Goal: Information Seeking & Learning: Get advice/opinions

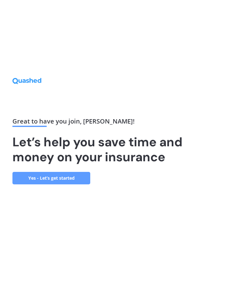
click at [60, 181] on div "Great to have you join , [PERSON_NAME] ! Let’s help you save time and money on …" at bounding box center [98, 151] width 173 height 66
click at [57, 184] on link "Yes - Let’s get started" at bounding box center [51, 178] width 78 height 12
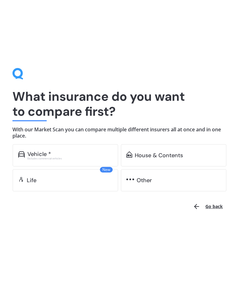
click at [54, 151] on div "Vehicle *" at bounding box center [69, 154] width 85 height 6
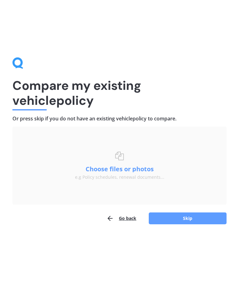
click at [188, 219] on button "Skip" at bounding box center [188, 218] width 78 height 12
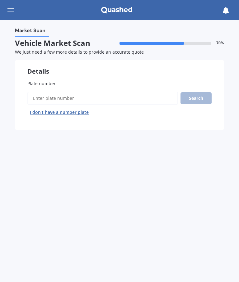
click at [41, 96] on input "Plate number" at bounding box center [102, 98] width 151 height 13
type input "Pdc562"
click at [195, 97] on button "Search" at bounding box center [196, 98] width 31 height 12
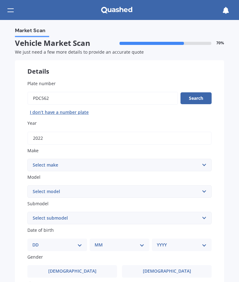
click at [207, 191] on select "Select model" at bounding box center [119, 191] width 184 height 12
click at [205, 163] on select "Select make AC ALFA ROMEO ASTON [PERSON_NAME] AUDI AUSTIN BEDFORD Bentley BMW B…" at bounding box center [119, 165] width 184 height 12
select select "LDV"
click at [206, 192] on select "Select model Convoy D90 Deliver 9 eDELIVER 3 eDELIVER 9 EV80 G10 T60 V80" at bounding box center [119, 191] width 184 height 12
select select "EDELIVER 9"
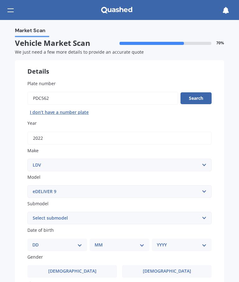
click at [206, 215] on select "Select submodel BIGGER 88KWH/EV" at bounding box center [119, 217] width 184 height 12
click at [209, 217] on select "Select submodel BIGGER 88KWH/EV" at bounding box center [119, 217] width 184 height 12
click at [204, 214] on select "Select submodel BIGGER 88KWH/EV" at bounding box center [119, 217] width 184 height 12
click at [203, 213] on select "Select submodel BIGGER 88KWH/EV" at bounding box center [119, 217] width 184 height 12
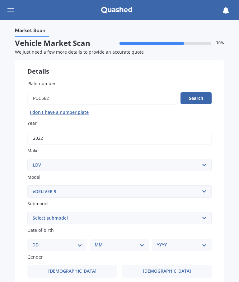
click at [203, 213] on select "Select submodel BIGGER 88KWH/EV" at bounding box center [119, 217] width 184 height 12
click at [204, 188] on select "Select model Convoy D90 Deliver 9 eDELIVER 3 eDELIVER 9 EV80 G10 T60 V80" at bounding box center [119, 191] width 184 height 12
click at [207, 162] on select "Select make AC ALFA ROMEO ASTON [PERSON_NAME] AUDI AUSTIN BEDFORD Bentley BMW B…" at bounding box center [119, 165] width 184 height 12
click at [206, 166] on select "Select make AC ALFA ROMEO ASTON [PERSON_NAME] AUDI AUSTIN BEDFORD Bentley BMW B…" at bounding box center [119, 165] width 184 height 12
click at [208, 190] on select "Select model Convoy D90 Deliver 9 eDELIVER 3 eDELIVER 9 EV80 G10 T60 V80" at bounding box center [119, 191] width 184 height 12
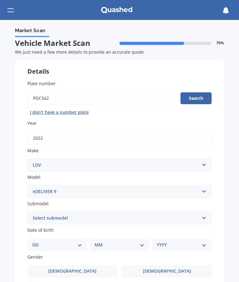
click at [208, 217] on select "Select submodel BIGGER 88KWH/EV" at bounding box center [119, 217] width 184 height 12
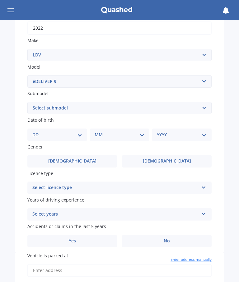
scroll to position [110, 0]
click at [82, 132] on select "DD 01 02 03 04 05 06 07 08 09 10 11 12 13 14 15 16 17 18 19 20 21 22 23 24 25 2…" at bounding box center [57, 134] width 50 height 7
select select "04"
click at [120, 134] on select "MM 01 02 03 04 05 06 07 08 09 10 11 12" at bounding box center [120, 134] width 47 height 7
select select "10"
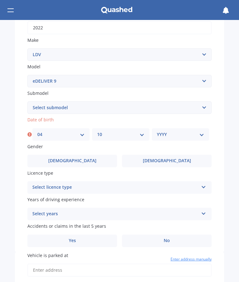
click at [199, 134] on select "YYYY 2025 2024 2023 2022 2021 2020 2019 2018 2017 2016 2015 2014 2013 2012 2011…" at bounding box center [180, 134] width 47 height 7
select select "1951"
click at [175, 158] on label "[DEMOGRAPHIC_DATA]" at bounding box center [167, 160] width 90 height 12
click at [0, 0] on input "[DEMOGRAPHIC_DATA]" at bounding box center [0, 0] width 0 height 0
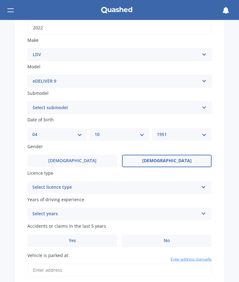
click at [203, 183] on icon at bounding box center [203, 185] width 5 height 4
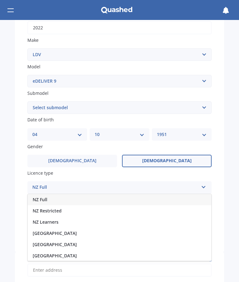
click at [43, 196] on span "NZ Full" at bounding box center [40, 199] width 15 height 6
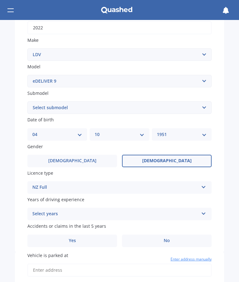
click at [204, 211] on icon at bounding box center [203, 212] width 5 height 4
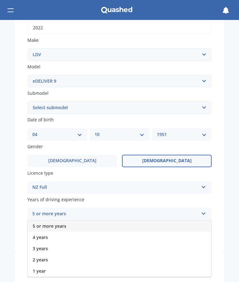
click at [50, 223] on span "5 or more years" at bounding box center [50, 226] width 34 height 6
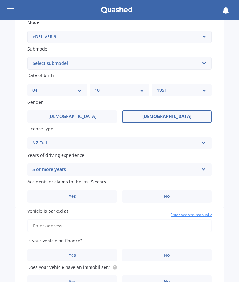
scroll to position [159, 0]
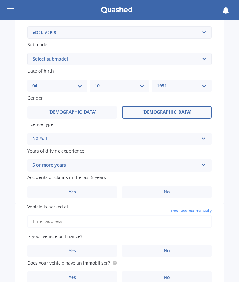
click at [168, 189] on span "No" at bounding box center [167, 191] width 6 height 5
click at [0, 0] on input "No" at bounding box center [0, 0] width 0 height 0
click at [38, 215] on input "Vehicle is parked at" at bounding box center [119, 221] width 184 height 13
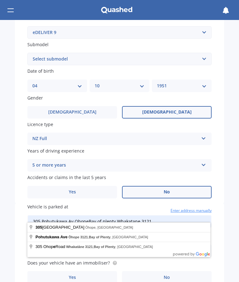
click at [228, 239] on div "Market Scan Vehicle Market Scan 70 % We just need a few more details to provide…" at bounding box center [119, 151] width 239 height 262
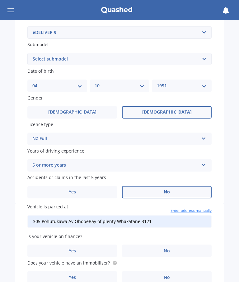
click at [159, 217] on input "305 Pohutukawa Av OhopeBay of plenty Whakatane 3121" at bounding box center [119, 221] width 184 height 13
type input "[STREET_ADDRESS]"
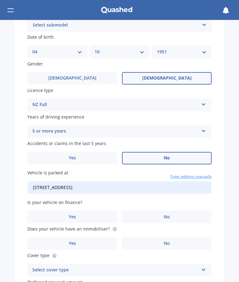
scroll to position [205, 0]
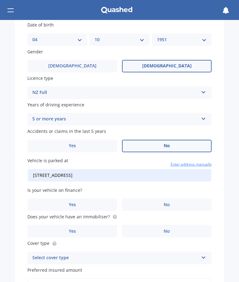
click at [166, 202] on span "No" at bounding box center [167, 204] width 6 height 5
click at [0, 0] on input "No" at bounding box center [0, 0] width 0 height 0
click at [169, 228] on span "No" at bounding box center [167, 230] width 6 height 5
click at [0, 0] on input "No" at bounding box center [0, 0] width 0 height 0
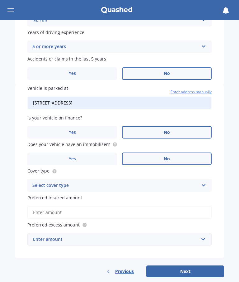
scroll to position [277, 0]
click at [200, 179] on div "Select cover type Comprehensive Third Party, Fire & Theft Third Party" at bounding box center [119, 185] width 184 height 12
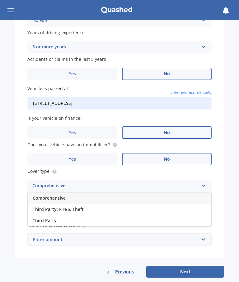
click at [51, 195] on span "Comprehensive" at bounding box center [49, 198] width 33 height 6
click at [45, 206] on input "Preferred insured amount" at bounding box center [119, 212] width 184 height 13
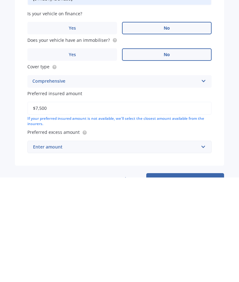
type input "$75,000"
click at [202, 245] on input "text" at bounding box center [117, 251] width 179 height 12
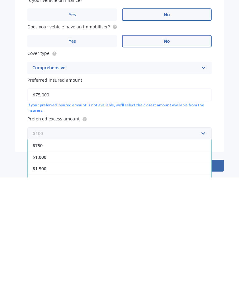
scroll to position [34, 0]
click at [39, 258] on span "$1,000" at bounding box center [40, 261] width 14 height 6
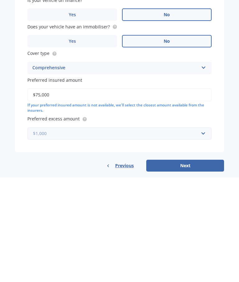
scroll to position [288, 0]
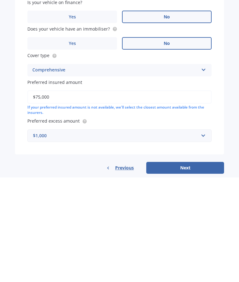
click at [187, 266] on button "Next" at bounding box center [185, 272] width 78 height 12
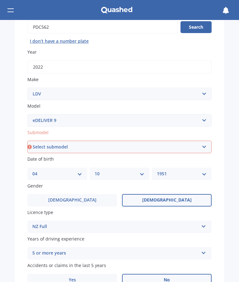
scroll to position [71, 0]
click at [206, 144] on select "Select submodel BIGGER 88KWH/EV" at bounding box center [119, 147] width 184 height 12
select select "BIGGER 88KWH/EV"
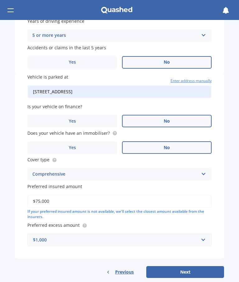
scroll to position [288, 0]
click at [186, 266] on button "Next" at bounding box center [185, 272] width 78 height 12
select select "04"
select select "10"
select select "1951"
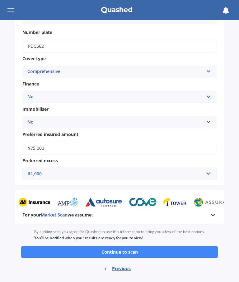
scroll to position [200, 0]
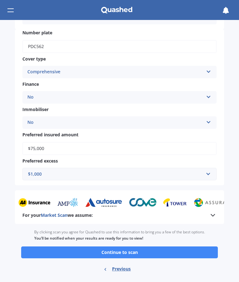
click at [138, 247] on button "Continue to scan" at bounding box center [119, 252] width 197 height 12
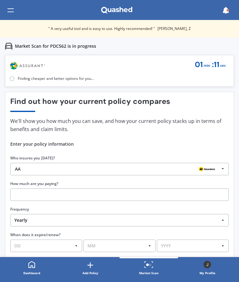
click at [223, 170] on icon at bounding box center [222, 169] width 9 height 12
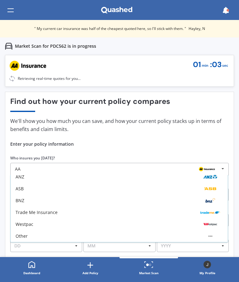
scroll to position [63, 0]
click at [24, 234] on div "Other" at bounding box center [22, 236] width 12 height 4
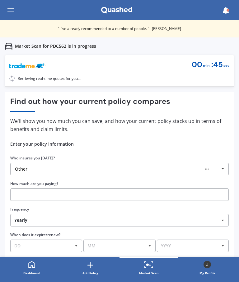
click at [27, 190] on input "text" at bounding box center [119, 194] width 219 height 12
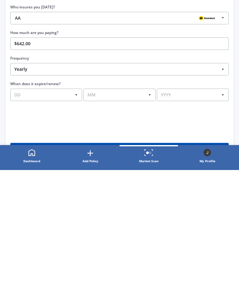
scroll to position [42, 0]
type input "$642.00"
click at [76, 201] on select "DD 01 02 03 04 05 06 07 08 09 10 11 12 13 14 15 16 17 18 19 20 21 22 23 24 25 2…" at bounding box center [46, 207] width 72 height 12
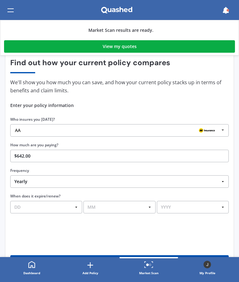
select select "31"
click at [151, 206] on select "MM 01 02 03 04 05 06 07 08 09 10 11 12" at bounding box center [119, 207] width 72 height 12
select select "10"
click at [222, 208] on select "YYYY 2026 2025 2024" at bounding box center [193, 207] width 72 height 12
select select "2025"
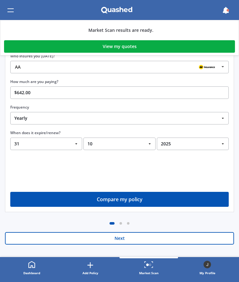
scroll to position [106, 0]
click at [125, 242] on button "Next" at bounding box center [119, 238] width 229 height 12
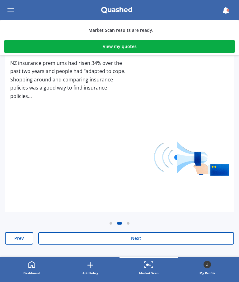
click at [143, 241] on button "Next" at bounding box center [136, 238] width 196 height 12
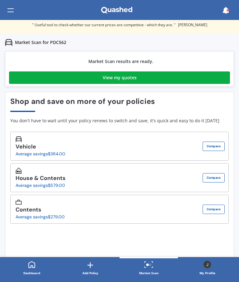
scroll to position [0, 0]
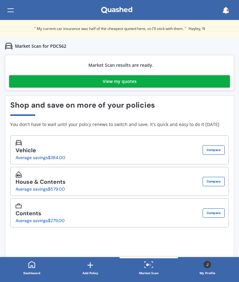
click at [215, 182] on button "Compare" at bounding box center [214, 181] width 22 height 9
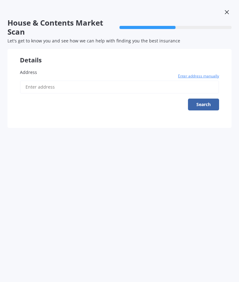
click at [34, 86] on input "Address" at bounding box center [119, 86] width 199 height 13
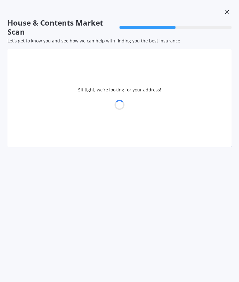
type input "[STREET_ADDRESS]"
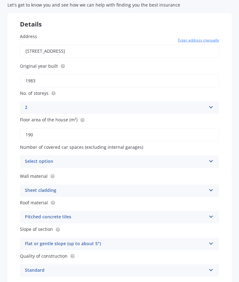
scroll to position [70, 0]
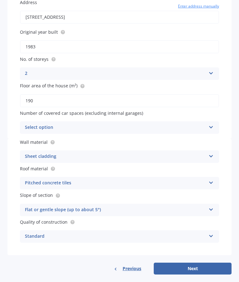
click at [211, 125] on icon at bounding box center [211, 126] width 5 height 4
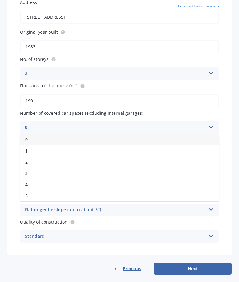
click at [212, 125] on icon at bounding box center [211, 126] width 5 height 4
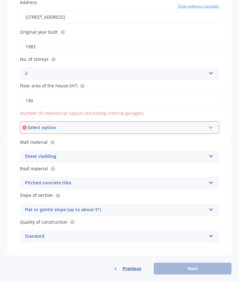
click at [210, 125] on icon at bounding box center [210, 126] width 5 height 4
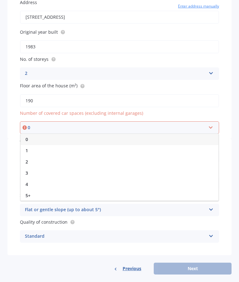
click at [27, 159] on span "2" at bounding box center [27, 162] width 2 height 6
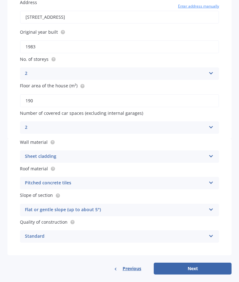
click at [194, 264] on button "Next" at bounding box center [193, 268] width 78 height 12
select select "04"
select select "10"
select select "1951"
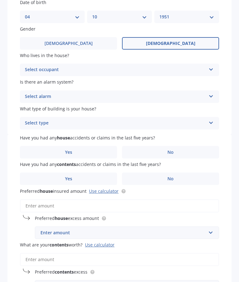
scroll to position [14, 0]
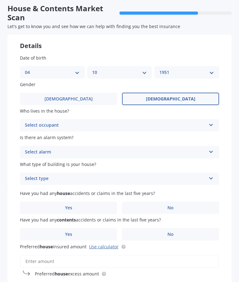
click at [213, 149] on icon at bounding box center [211, 150] width 5 height 4
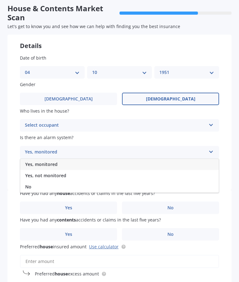
click at [213, 149] on icon at bounding box center [211, 150] width 5 height 4
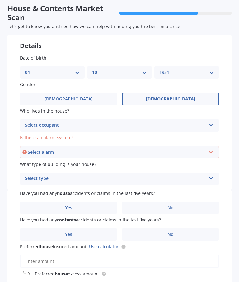
click at [212, 149] on icon at bounding box center [210, 151] width 5 height 4
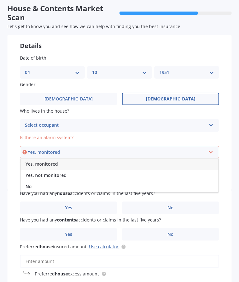
click at [213, 150] on icon at bounding box center [210, 151] width 5 height 4
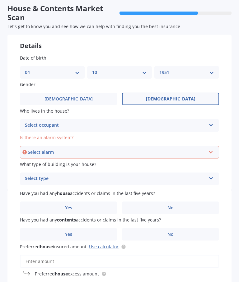
click at [212, 150] on icon at bounding box center [210, 151] width 5 height 4
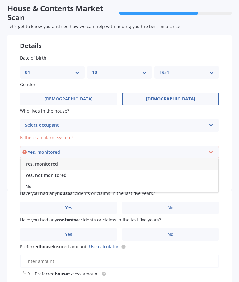
click at [210, 150] on icon at bounding box center [210, 151] width 5 height 4
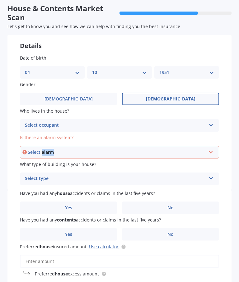
click at [208, 154] on div "Select alarm Yes, monitored Yes, not monitored No" at bounding box center [119, 152] width 199 height 12
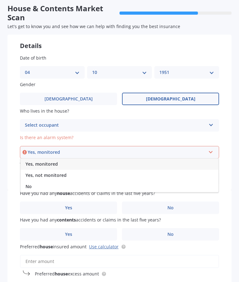
scroll to position [16, 0]
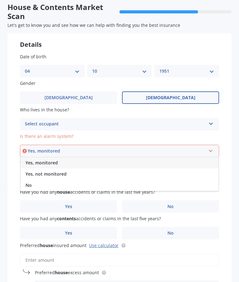
click at [43, 159] on span "Yes, monitored" at bounding box center [42, 162] width 32 height 6
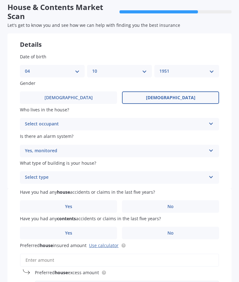
click at [211, 174] on icon at bounding box center [211, 175] width 5 height 4
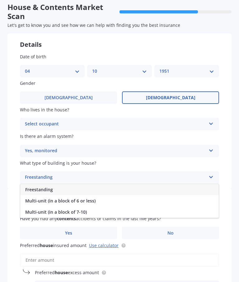
click at [42, 187] on span "Freestanding" at bounding box center [39, 189] width 28 height 6
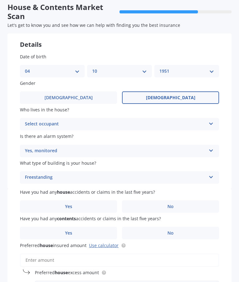
click at [71, 204] on span "Yes" at bounding box center [68, 206] width 7 height 5
click at [0, 0] on input "Yes" at bounding box center [0, 0] width 0 height 0
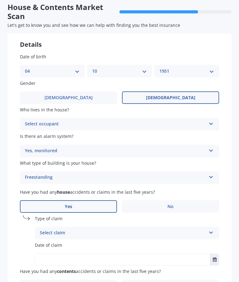
scroll to position [57, 0]
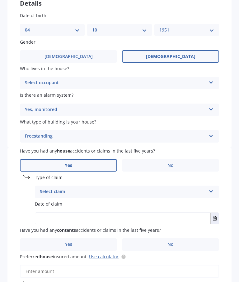
click at [211, 189] on icon at bounding box center [211, 190] width 5 height 4
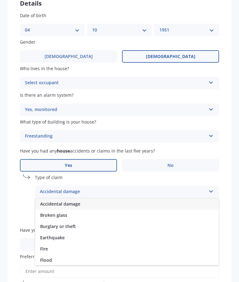
scroll to position [66, 0]
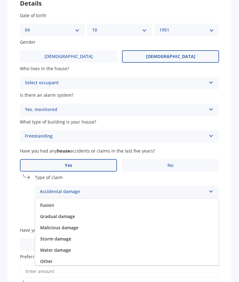
click at [60, 235] on span "Storm damage" at bounding box center [55, 238] width 31 height 6
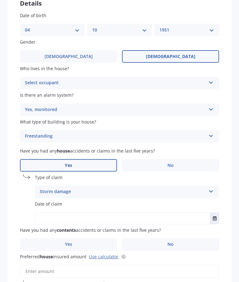
click at [46, 201] on span "Date of claim" at bounding box center [48, 204] width 27 height 6
click at [54, 201] on span "Date of claim" at bounding box center [48, 204] width 27 height 6
click at [72, 200] on label "Date of claim" at bounding box center [127, 203] width 184 height 7
click at [211, 189] on icon at bounding box center [211, 190] width 5 height 4
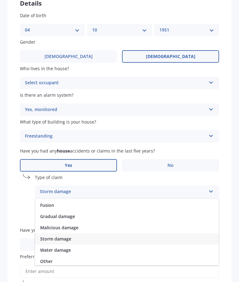
click at [212, 189] on icon at bounding box center [211, 190] width 5 height 4
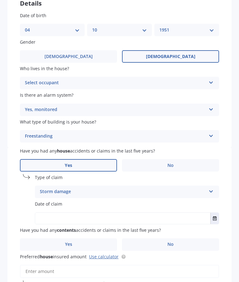
click at [211, 188] on icon at bounding box center [211, 190] width 5 height 4
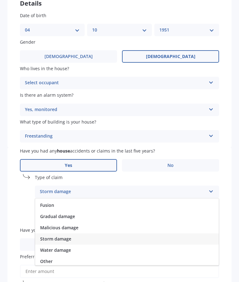
click at [160, 189] on div "Storm damage" at bounding box center [123, 191] width 166 height 7
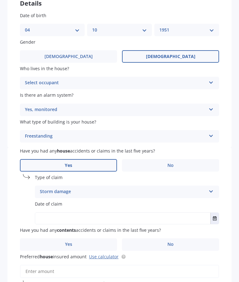
click at [216, 216] on icon "Select date" at bounding box center [215, 218] width 4 height 4
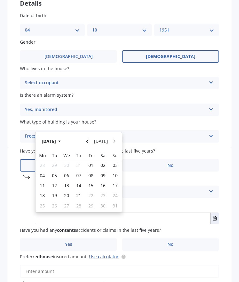
click at [89, 140] on button "Navigate back" at bounding box center [87, 140] width 8 height 11
click at [92, 172] on span "11" at bounding box center [90, 175] width 5 height 6
type input "[DATE]"
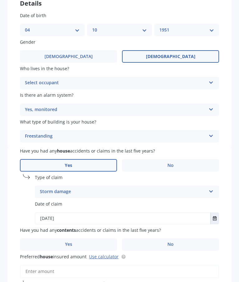
click at [172, 242] on span "No" at bounding box center [171, 243] width 6 height 5
click at [0, 0] on input "No" at bounding box center [0, 0] width 0 height 0
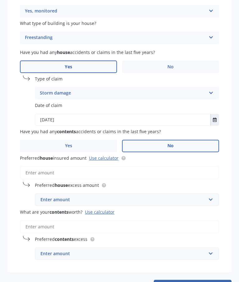
scroll to position [162, 0]
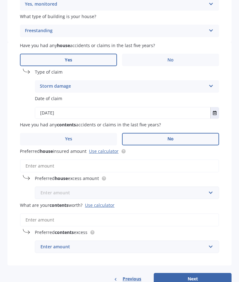
click at [213, 191] on input "text" at bounding box center [124, 193] width 179 height 12
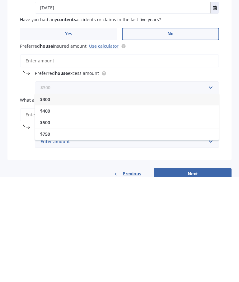
scroll to position [27, 0]
click at [49, 220] on span "$1,000" at bounding box center [47, 223] width 14 height 6
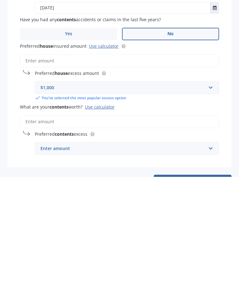
click at [37, 220] on input "What are your contents worth? Use calculator" at bounding box center [119, 226] width 199 height 13
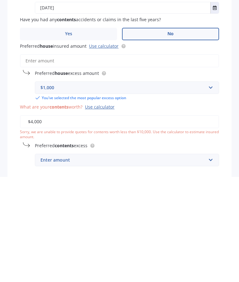
type input "$40,000"
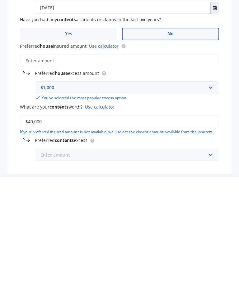
click at [210, 254] on input "text" at bounding box center [124, 260] width 179 height 12
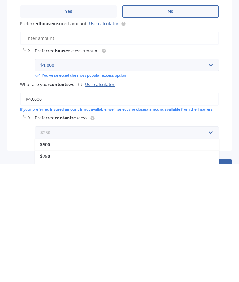
scroll to position [183, 0]
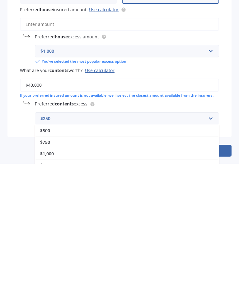
click at [50, 268] on span "$1,000" at bounding box center [47, 271] width 14 height 6
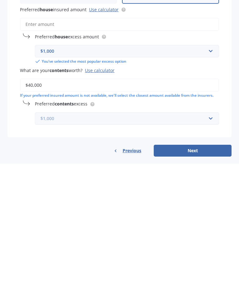
scroll to position [183, 0]
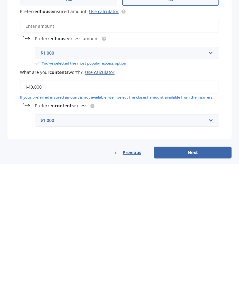
click at [200, 264] on button "Next" at bounding box center [193, 270] width 78 height 12
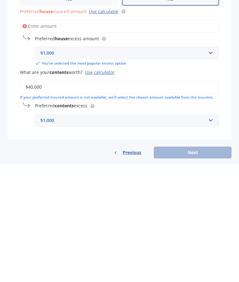
scroll to position [120, 0]
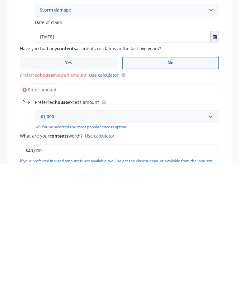
click at [39, 201] on input "Preferred house insured amount Use calculator" at bounding box center [119, 207] width 199 height 13
click at [159, 201] on input "Preferred house insured amount Use calculator" at bounding box center [119, 207] width 199 height 13
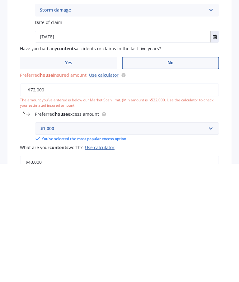
type input "$720,000"
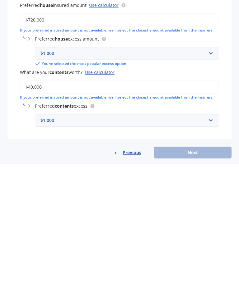
scroll to position [190, 0]
click at [186, 151] on div "House & Contents Market Scan 70 % Let's get to know you and see how we can help…" at bounding box center [119, 141] width 239 height 282
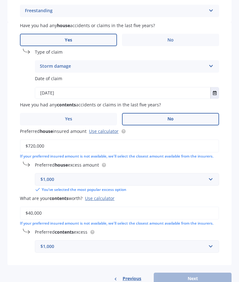
scroll to position [203, 0]
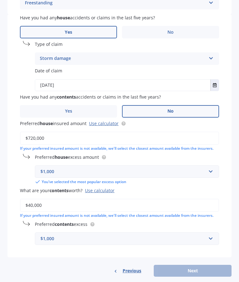
click at [190, 265] on div "Previous Next" at bounding box center [119, 270] width 224 height 12
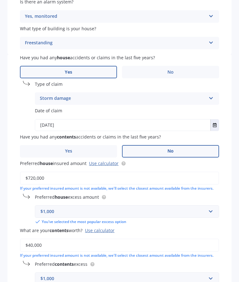
scroll to position [0, 0]
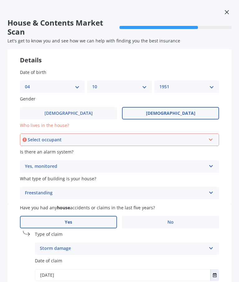
click at [38, 136] on div "Select occupant" at bounding box center [117, 139] width 178 height 7
click at [35, 146] on div "Owner" at bounding box center [120, 151] width 198 height 11
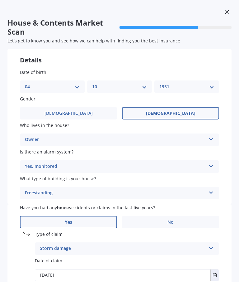
click at [35, 149] on span "Is there an alarm system?" at bounding box center [47, 152] width 54 height 6
select select "04"
select select "10"
select select "1951"
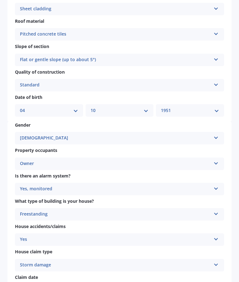
scroll to position [428, 0]
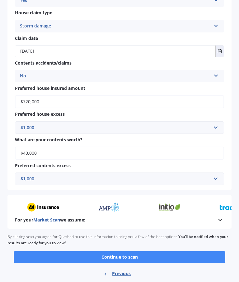
click at [131, 251] on button "Continue to scan" at bounding box center [120, 257] width 212 height 12
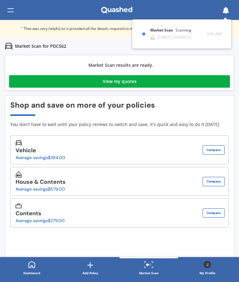
click at [119, 84] on div "View my quotes" at bounding box center [120, 81] width 34 height 12
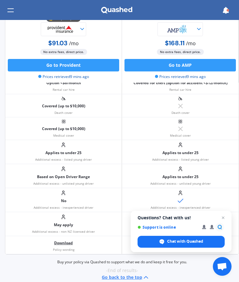
scroll to position [502, 0]
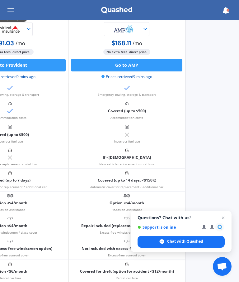
click at [178, 242] on span "Chat with Quashed" at bounding box center [185, 241] width 36 height 6
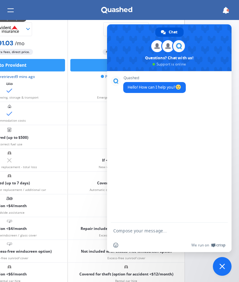
scroll to position [80, 22]
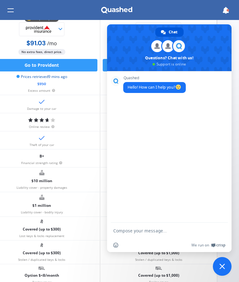
click at [122, 229] on textarea "Compose your message..." at bounding box center [163, 230] width 100 height 16
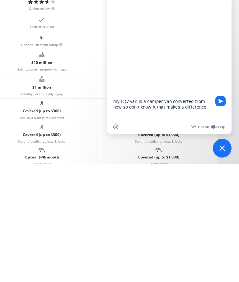
type textarea "my LDV van is a camper van converted from new so don’t know it that makes a dif…"
click at [221, 217] on span "Send" at bounding box center [221, 219] width 5 height 5
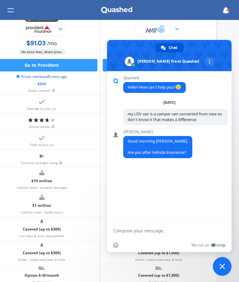
click at [135, 247] on div "We run on Crisp" at bounding box center [173, 244] width 104 height 5
click at [130, 234] on textarea "Compose your message..." at bounding box center [163, 230] width 100 height 16
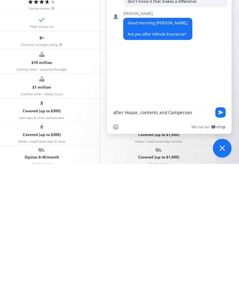
type textarea "after House, contents and Campervan"
click at [217, 225] on span "Send" at bounding box center [220, 230] width 10 height 10
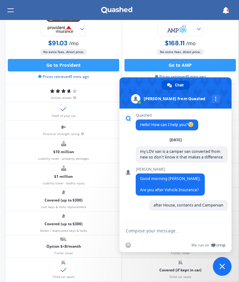
scroll to position [3, 0]
click at [135, 231] on textarea "Compose your message..." at bounding box center [169, 230] width 87 height 16
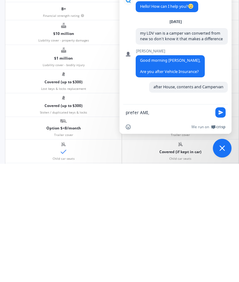
scroll to position [37, 0]
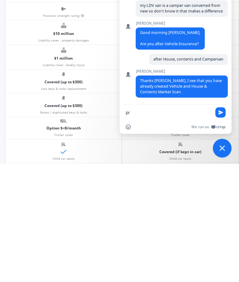
type textarea "p"
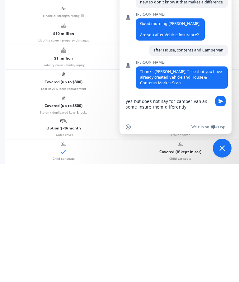
type textarea "yes but does not say for camper van as some insure them differently"
click at [217, 214] on span "Send" at bounding box center [220, 219] width 10 height 10
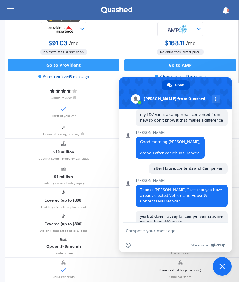
scroll to position [65, 0]
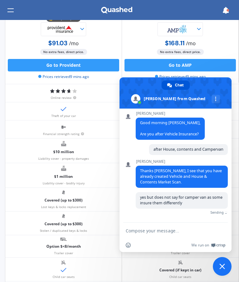
click at [220, 103] on span at bounding box center [176, 92] width 112 height 31
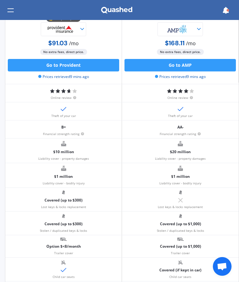
scroll to position [58, 0]
click at [220, 269] on span "Open chat" at bounding box center [222, 266] width 10 height 9
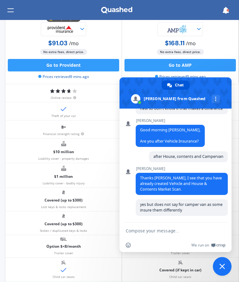
click at [137, 230] on textarea "Compose your message..." at bounding box center [169, 230] width 87 height 16
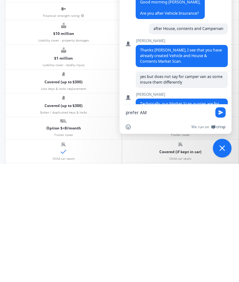
scroll to position [98, 0]
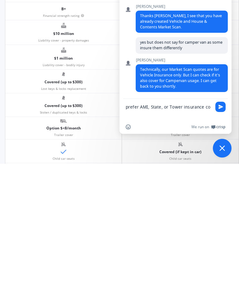
type textarea "prefer AMI, State, or Tower insurance co"
click at [225, 220] on span "Send" at bounding box center [220, 225] width 10 height 10
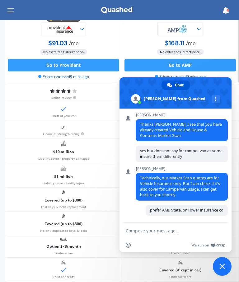
scroll to position [113, 0]
